Goal: Transaction & Acquisition: Book appointment/travel/reservation

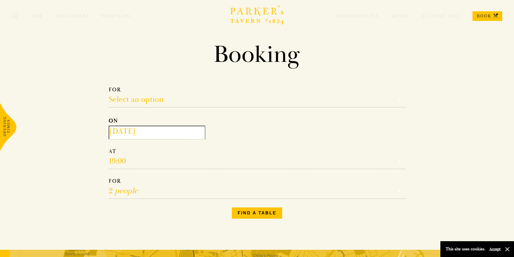
drag, startPoint x: 0, startPoint y: 0, endPoint x: 228, endPoint y: 187, distance: 294.9
click at [228, 187] on select "1 person 2 people 3 people 4 people 5 people 6 people 7 people 8 people 9 peopl…" at bounding box center [257, 187] width 297 height 21
click at [109, 177] on select "1 person 2 people 3 people 4 people 5 people 6 people 7 people 8 people 9 peopl…" at bounding box center [257, 187] width 297 height 21
click at [126, 96] on select "Select an option Lunch Dinner Afternoon Tea" at bounding box center [257, 96] width 297 height 21
select select "134868"
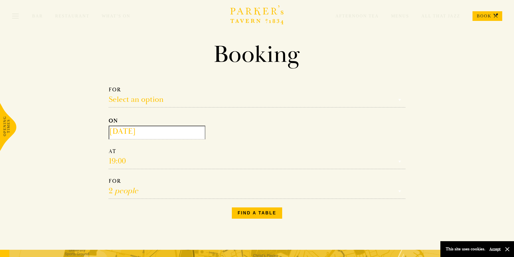
click at [109, 86] on select "Select an option Lunch Dinner Afternoon Tea" at bounding box center [257, 96] width 297 height 21
click at [111, 159] on select "17:00 18:00 18:30 19:00 19:30 20:00 20:30 21:00 21:30" at bounding box center [257, 158] width 297 height 21
select select "19:00"
click at [109, 148] on select "17:00 18:00 18:30 19:00 19:30 20:00 20:30 21:00 21:30" at bounding box center [257, 158] width 297 height 21
click at [247, 214] on button "Find a table" at bounding box center [257, 212] width 51 height 11
